Goal: Task Accomplishment & Management: Manage account settings

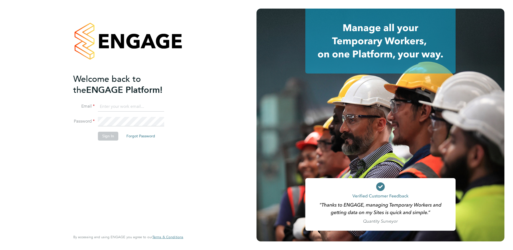
type input "[PERSON_NAME][EMAIL_ADDRESS][PERSON_NAME][DOMAIN_NAME]"
click at [110, 138] on button "Sign In" at bounding box center [108, 136] width 20 height 9
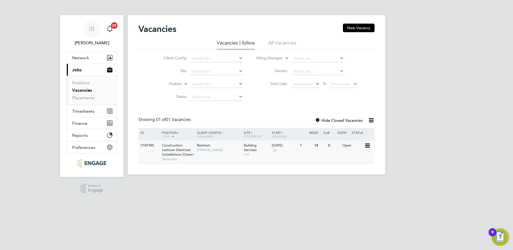
click at [173, 150] on span "Construction Lecturer Electrical Installations (Outer)" at bounding box center [178, 150] width 32 height 14
click at [91, 97] on link "Placements" at bounding box center [83, 97] width 22 height 5
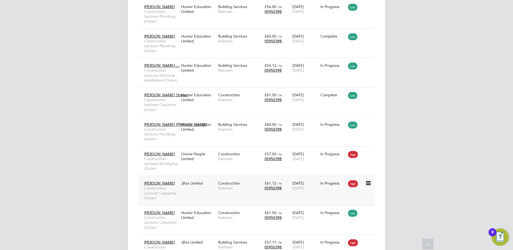
click at [196, 182] on div "Jjfox Limited" at bounding box center [198, 183] width 37 height 10
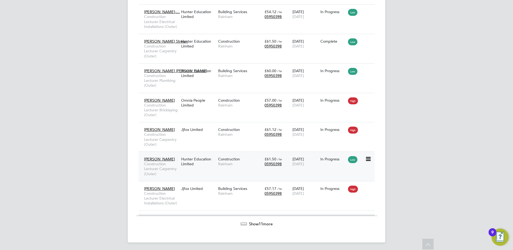
click at [207, 158] on div "Hunter Education Limited" at bounding box center [198, 161] width 37 height 15
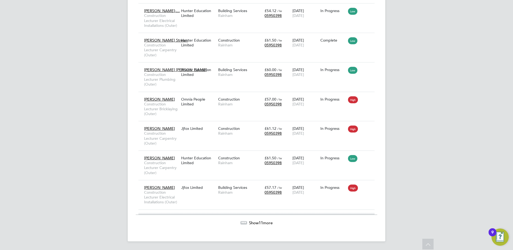
click at [257, 222] on span "Show 11 more" at bounding box center [261, 222] width 24 height 5
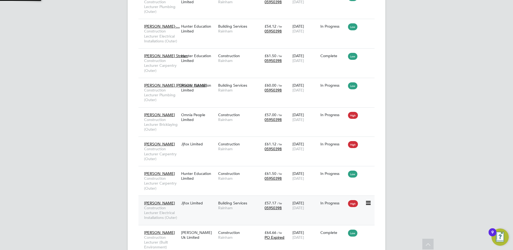
scroll to position [3, 3]
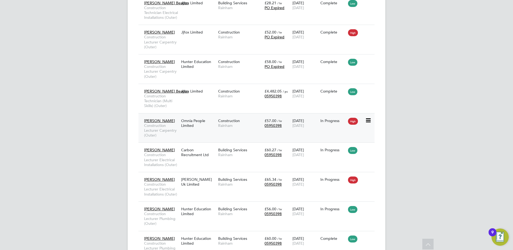
click at [195, 120] on div "Omnia People Limited" at bounding box center [198, 123] width 37 height 15
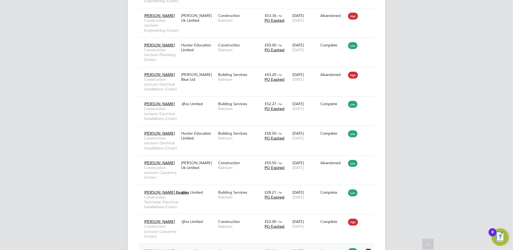
scroll to position [441, 0]
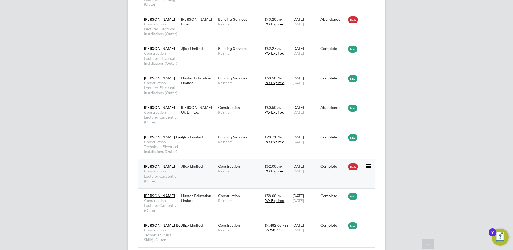
click at [191, 166] on div "Jjfox Limited" at bounding box center [198, 166] width 37 height 10
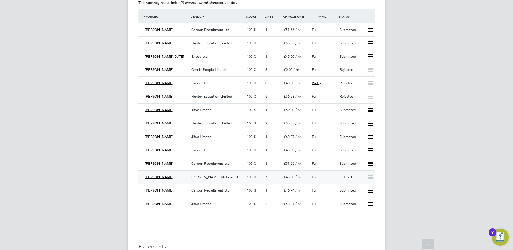
click at [150, 176] on span "Samanjoy Barua" at bounding box center [159, 177] width 28 height 5
click at [197, 175] on div "Morgan Hunt Uk Limited" at bounding box center [216, 177] width 55 height 9
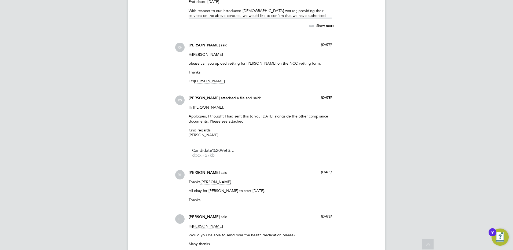
scroll to position [938, 0]
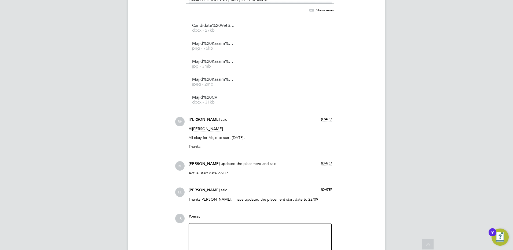
scroll to position [590, 0]
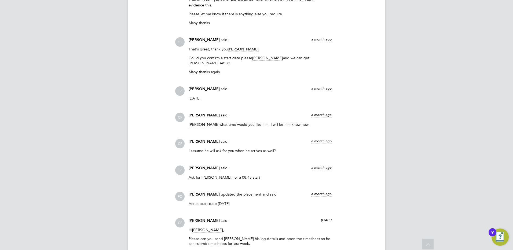
scroll to position [1126, 0]
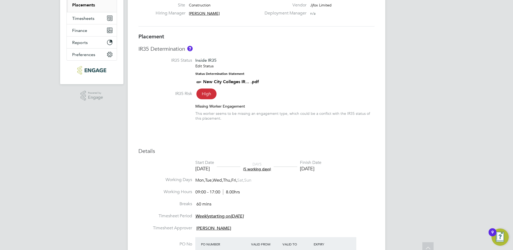
scroll to position [134, 0]
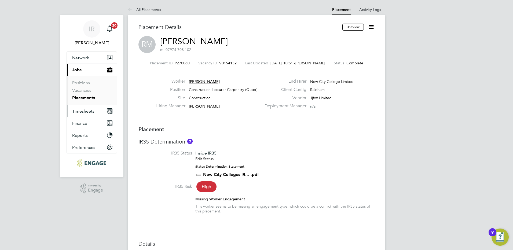
click at [89, 110] on span "Timesheets" at bounding box center [83, 111] width 22 height 5
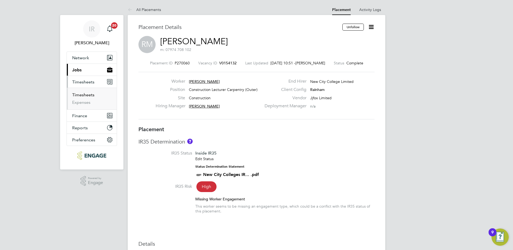
click at [85, 94] on link "Timesheets" at bounding box center [83, 94] width 22 height 5
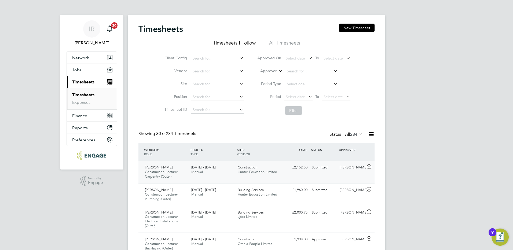
click at [261, 173] on span "Hunter Education Limited" at bounding box center [257, 171] width 39 height 5
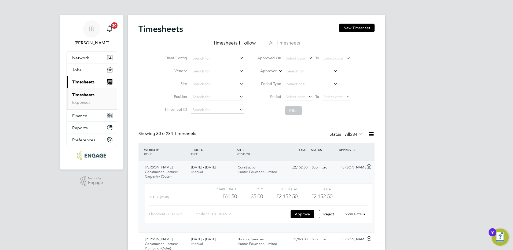
click at [354, 214] on link "View Details" at bounding box center [355, 214] width 20 height 5
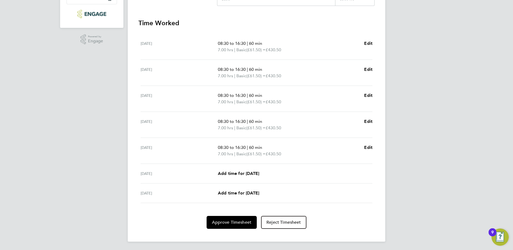
scroll to position [142, 0]
click at [233, 225] on button "Approve Timesheet" at bounding box center [231, 222] width 50 height 13
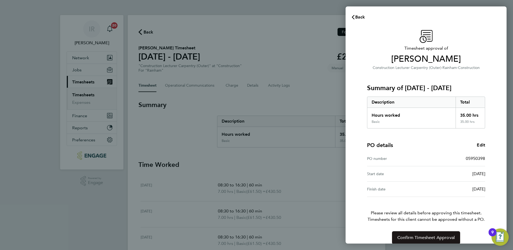
click at [421, 236] on span "Confirm Timesheet Approval" at bounding box center [425, 237] width 57 height 5
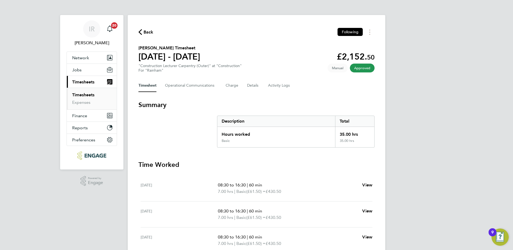
click at [146, 31] on span "Back" at bounding box center [148, 32] width 10 height 6
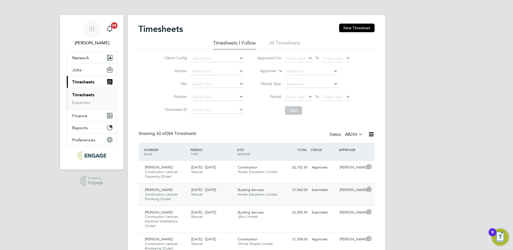
click at [223, 194] on div "22 - 28 Sep 2025 Manual" at bounding box center [212, 192] width 46 height 13
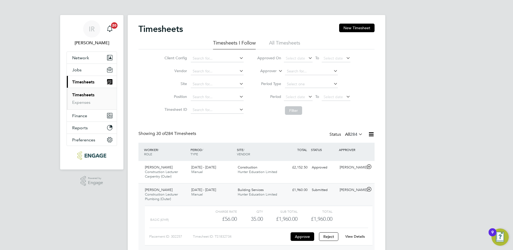
click at [358, 236] on link "View Details" at bounding box center [355, 236] width 20 height 5
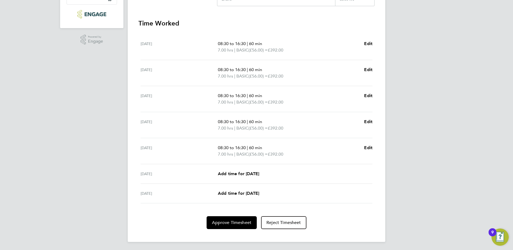
scroll to position [142, 0]
click at [230, 222] on span "Approve Timesheet" at bounding box center [231, 221] width 39 height 5
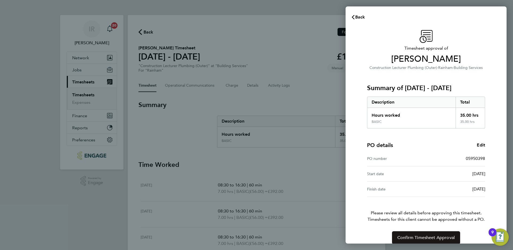
click at [417, 233] on button "Confirm Timesheet Approval" at bounding box center [426, 237] width 68 height 13
